Goal: Find contact information: Find contact information

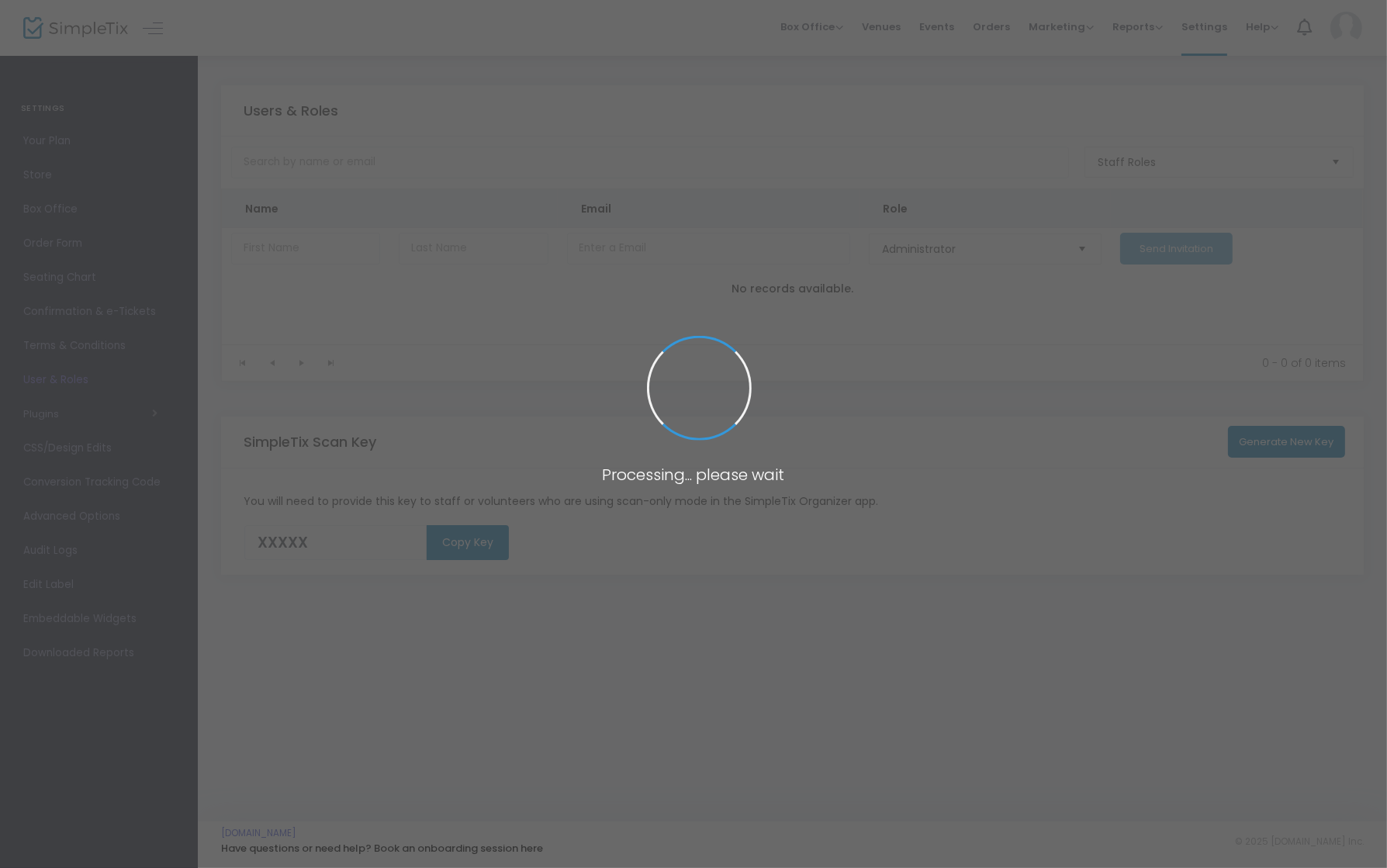
type input "UDQE8"
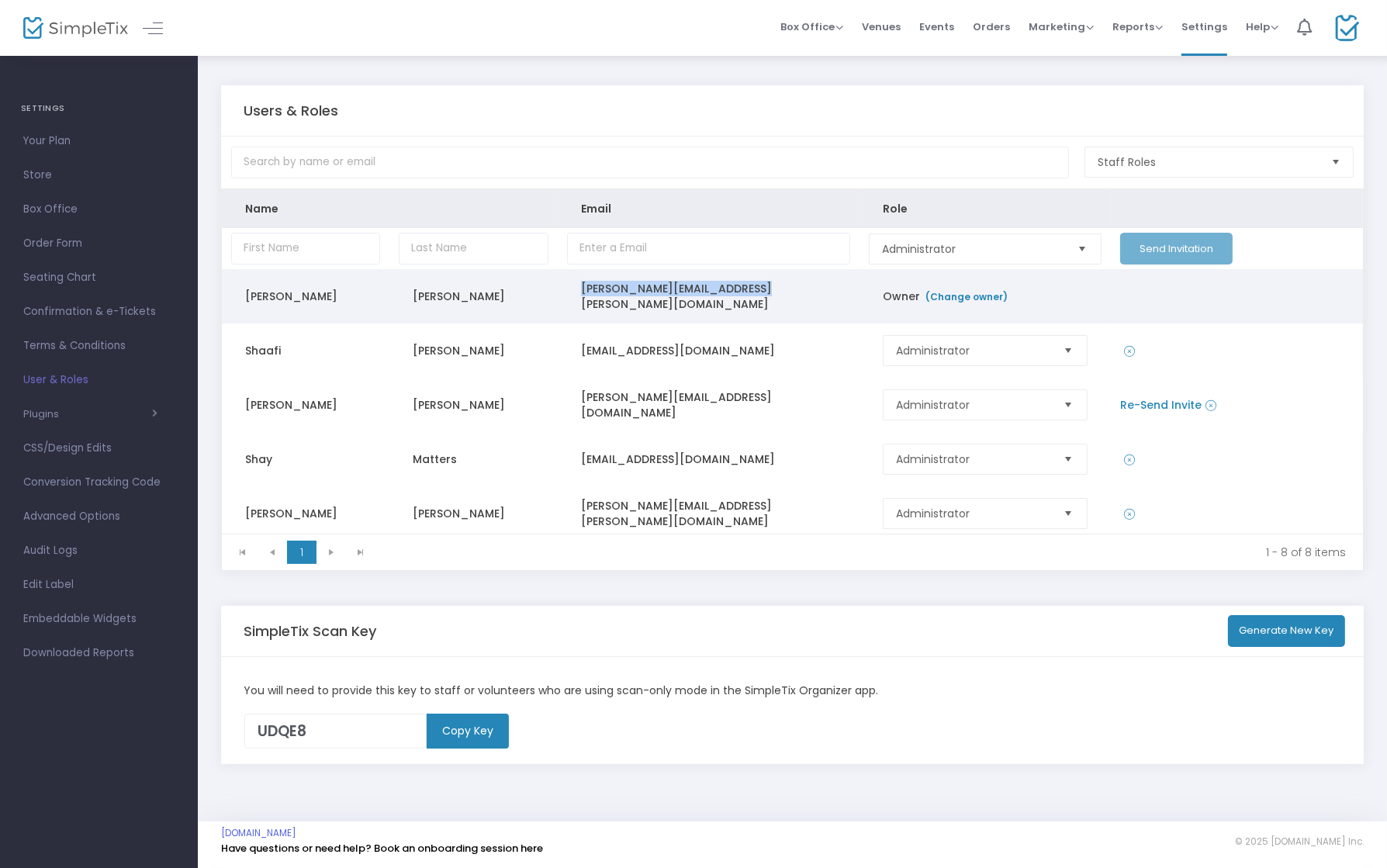
drag, startPoint x: 777, startPoint y: 297, endPoint x: 577, endPoint y: 291, distance: 200.1
click at [577, 291] on td "[PERSON_NAME][EMAIL_ADDRESS][PERSON_NAME][DOMAIN_NAME]" at bounding box center [708, 296] width 302 height 54
copy td "[PERSON_NAME][EMAIL_ADDRESS][PERSON_NAME][DOMAIN_NAME]"
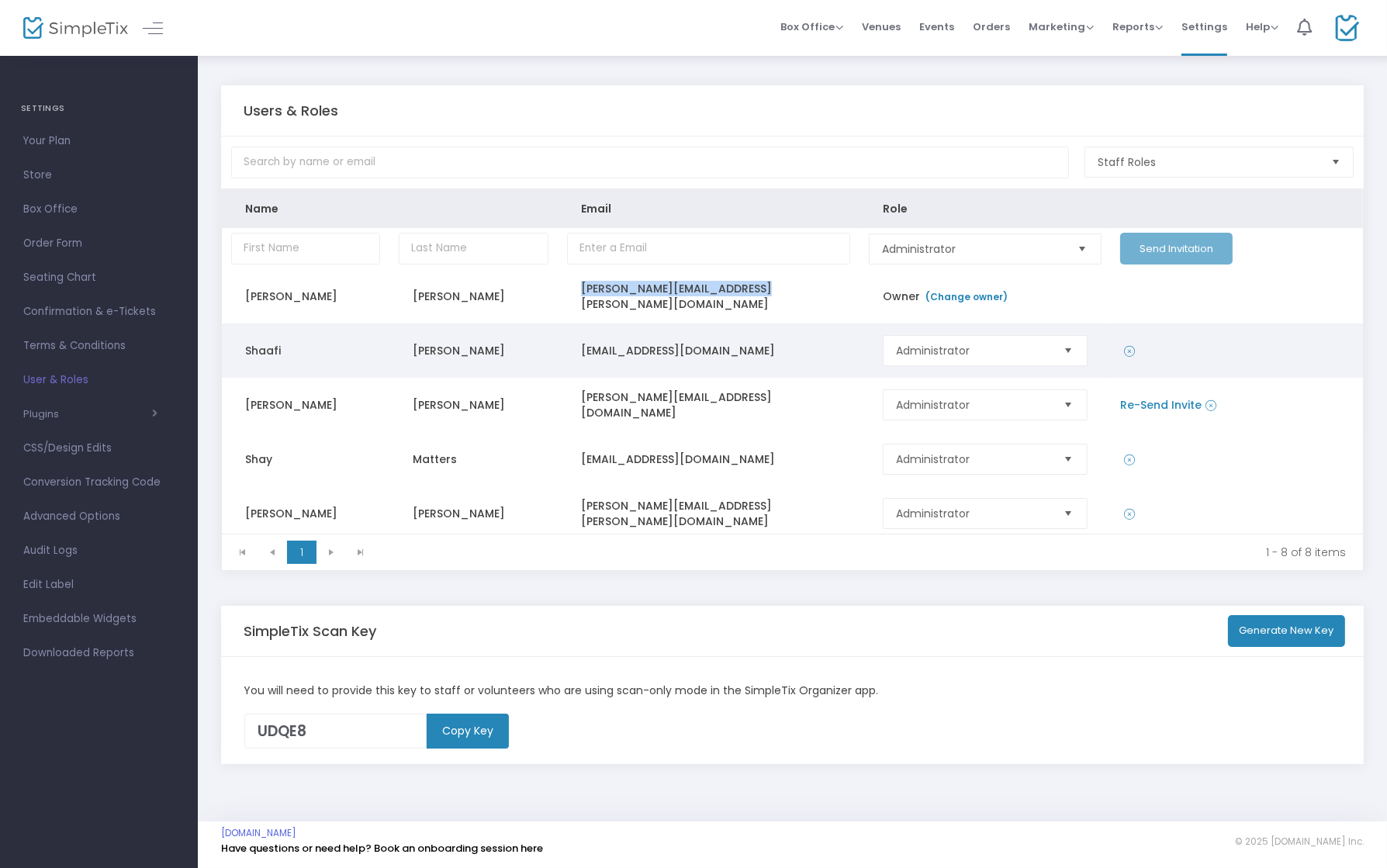
drag, startPoint x: 767, startPoint y: 341, endPoint x: 580, endPoint y: 337, distance: 187.0
click at [580, 337] on td "[EMAIL_ADDRESS][DOMAIN_NAME]" at bounding box center [708, 350] width 302 height 54
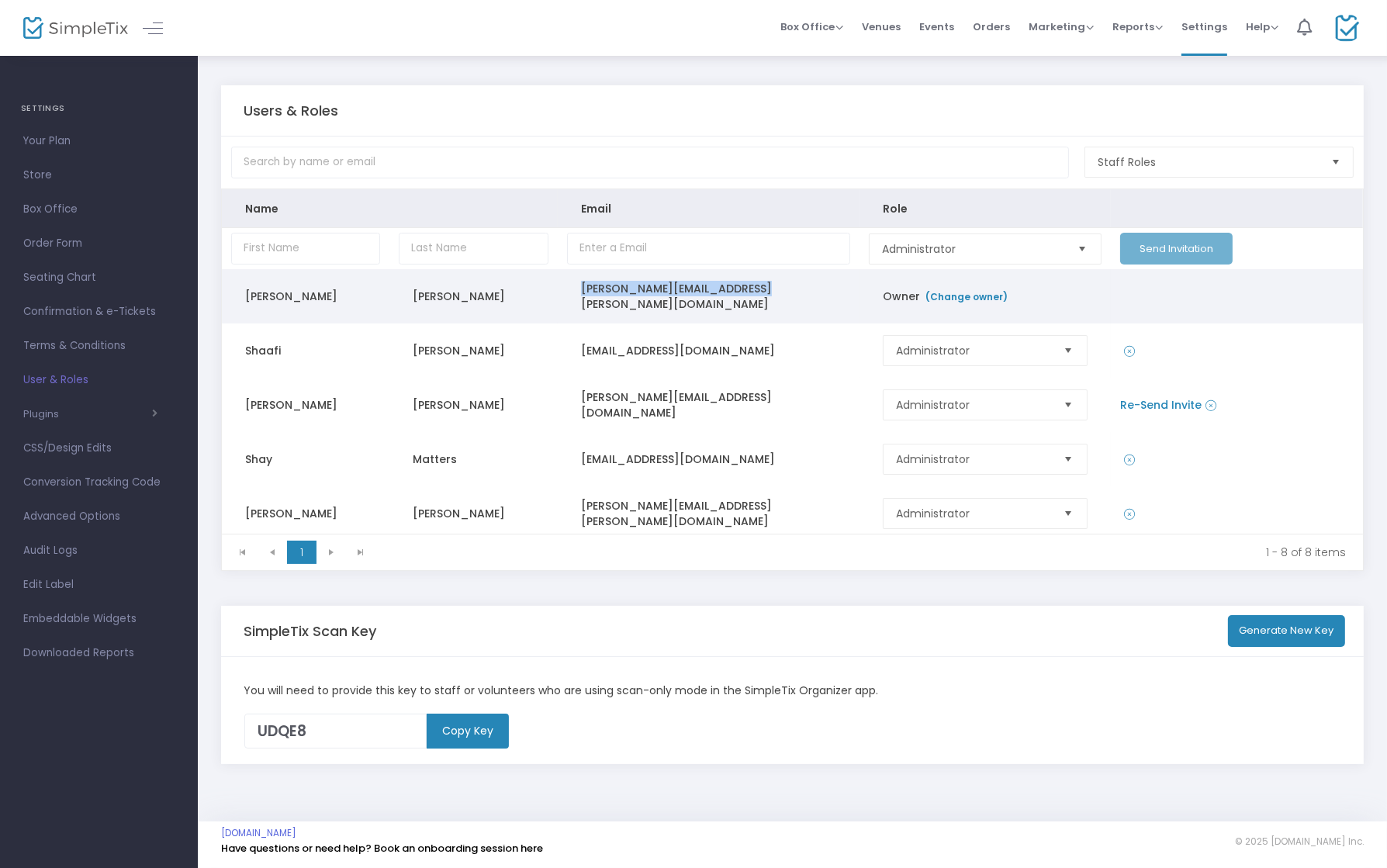
copy td "[EMAIL_ADDRESS][DOMAIN_NAME]"
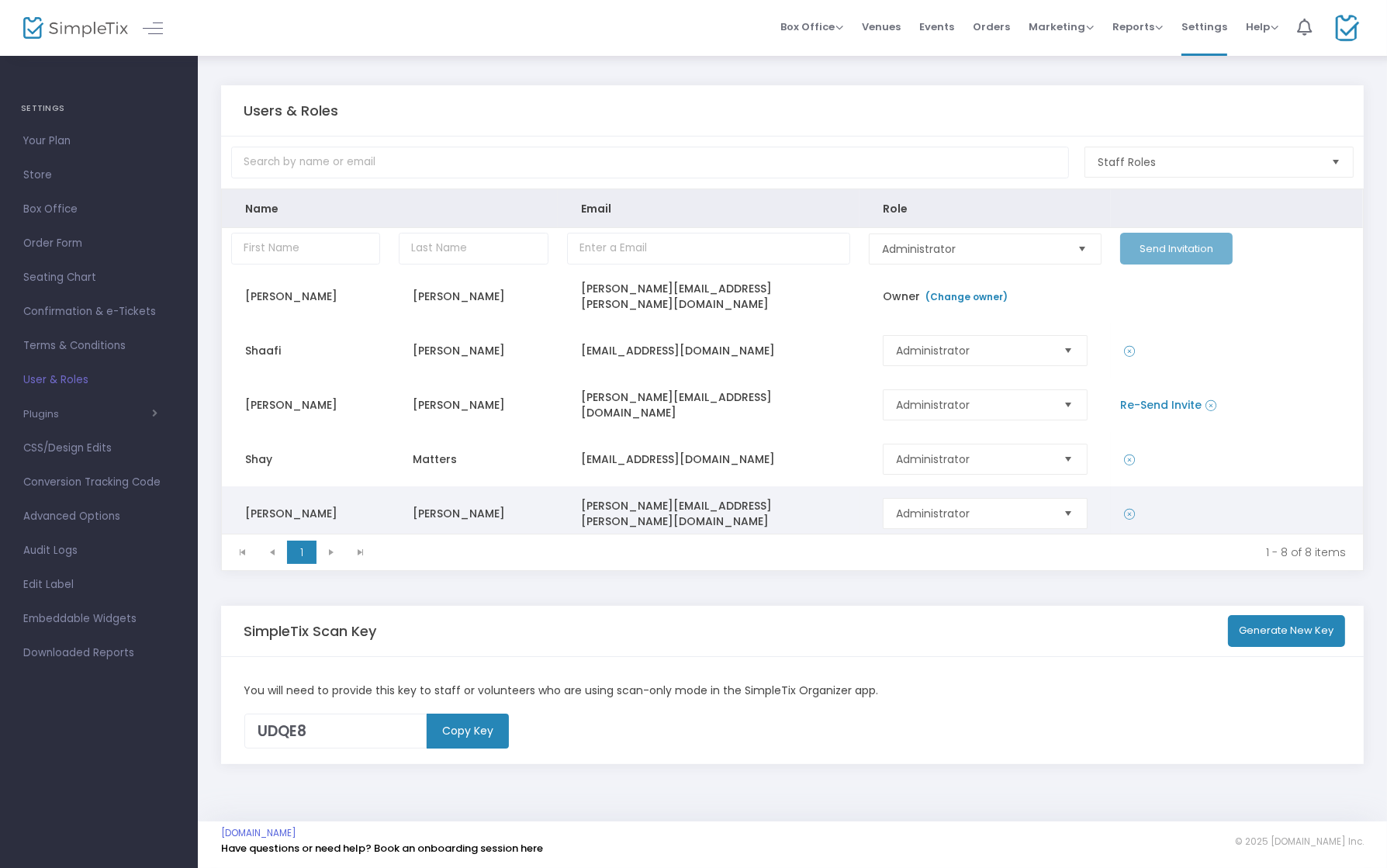
click at [777, 502] on td "[PERSON_NAME][EMAIL_ADDRESS][PERSON_NAME][DOMAIN_NAME]" at bounding box center [708, 513] width 302 height 54
drag, startPoint x: 763, startPoint y: 508, endPoint x: 571, endPoint y: 502, distance: 192.1
click at [571, 502] on td "[PERSON_NAME][EMAIL_ADDRESS][PERSON_NAME][DOMAIN_NAME]" at bounding box center [708, 513] width 302 height 54
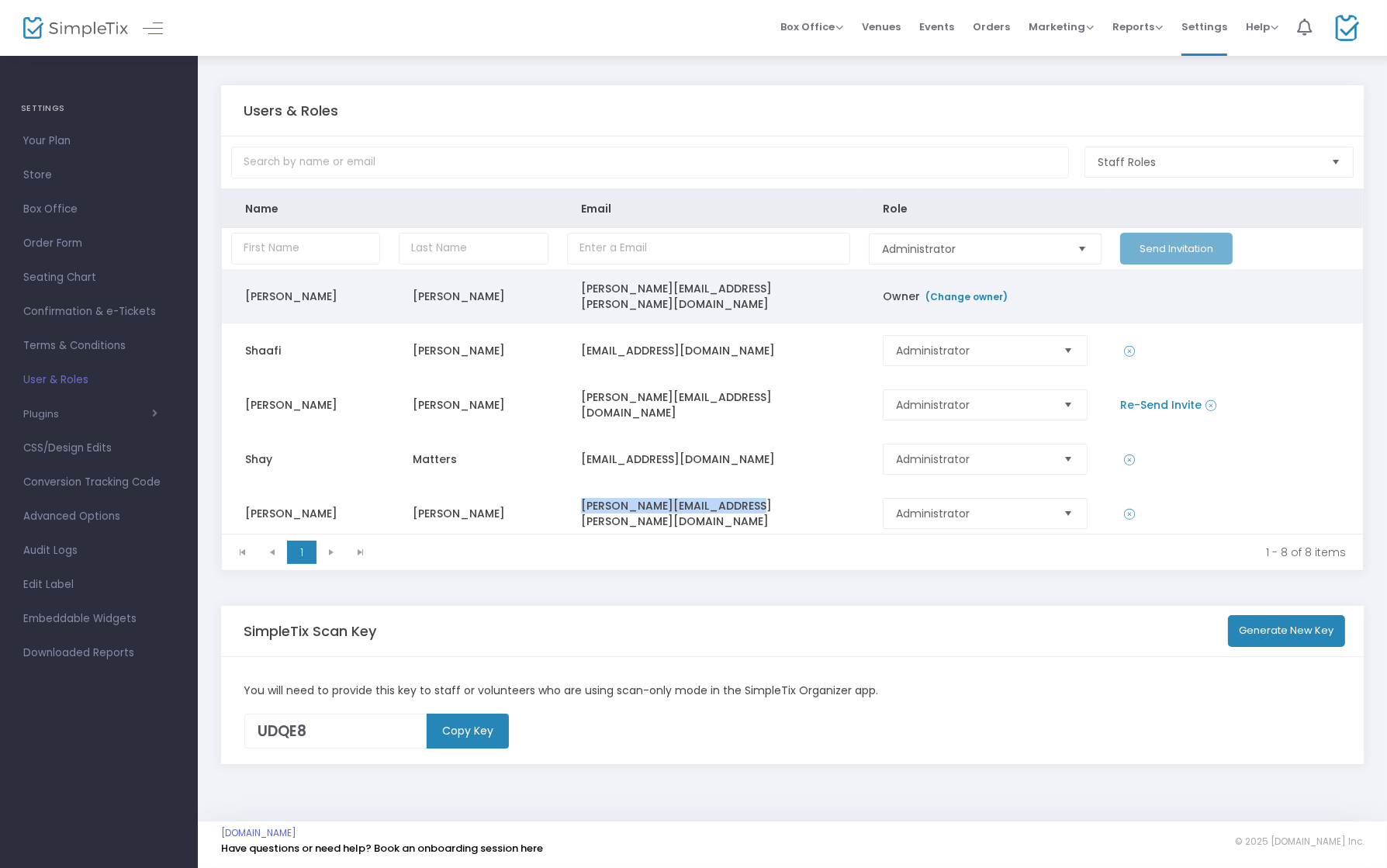
copy td "[PERSON_NAME][EMAIL_ADDRESS][PERSON_NAME][DOMAIN_NAME]"
